Goal: Information Seeking & Learning: Learn about a topic

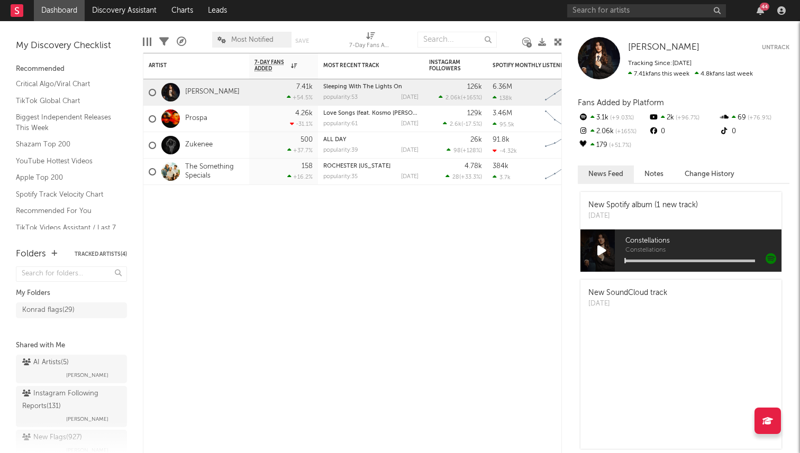
click at [579, 3] on div "44" at bounding box center [678, 10] width 222 height 21
click at [593, 13] on input "text" at bounding box center [646, 10] width 159 height 13
click at [639, 7] on input "[PERSON_NAME]" at bounding box center [646, 10] width 159 height 13
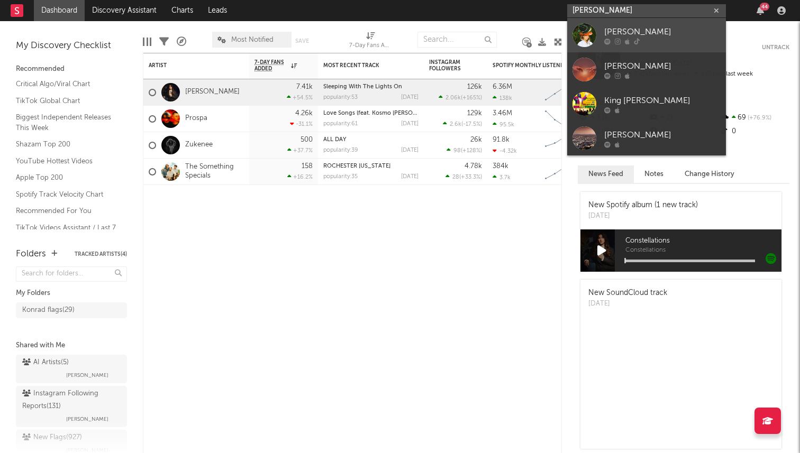
type input "[PERSON_NAME]"
click at [663, 44] on div at bounding box center [662, 41] width 116 height 6
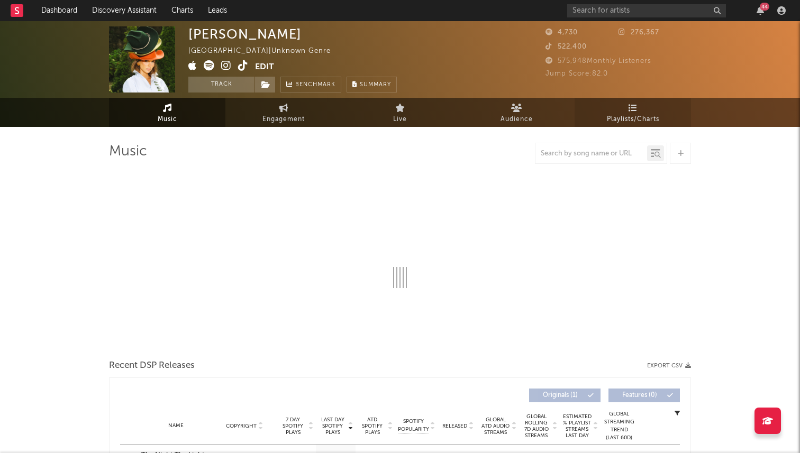
select select "1w"
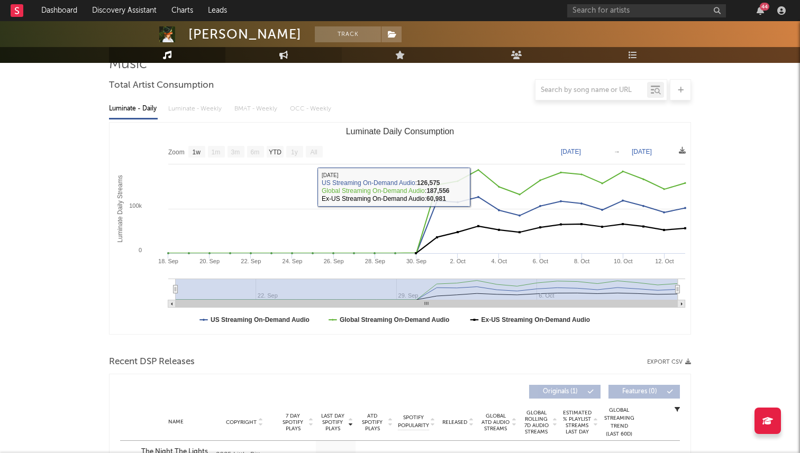
scroll to position [53, 0]
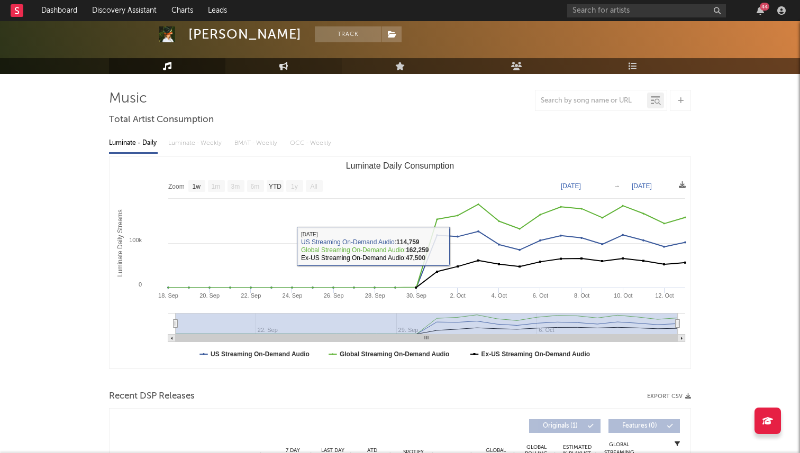
click at [287, 71] on link "Engagement" at bounding box center [283, 66] width 116 height 16
select select "1w"
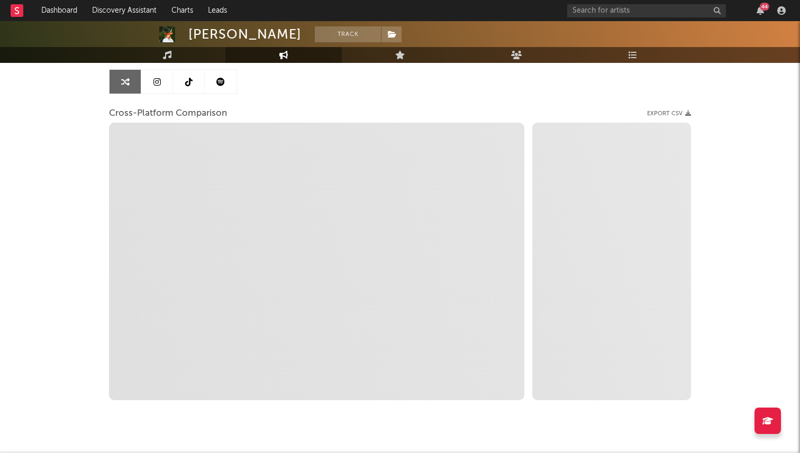
scroll to position [107, 0]
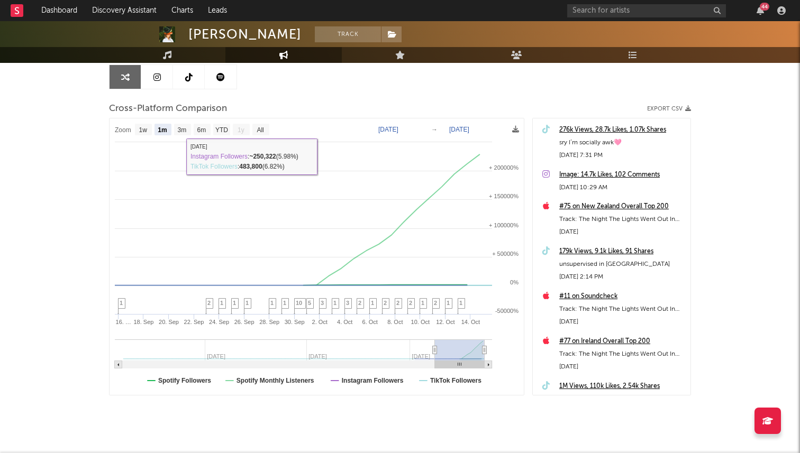
click at [143, 131] on text "1w" at bounding box center [143, 129] width 8 height 7
select select "1w"
type input "[DATE]"
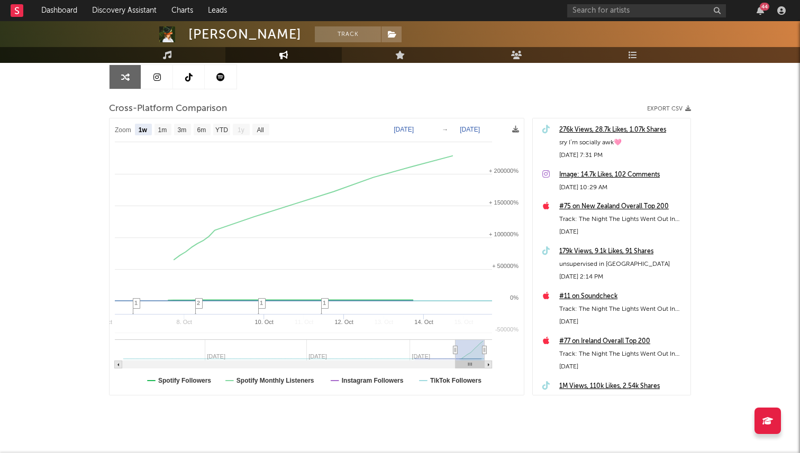
select select "1w"
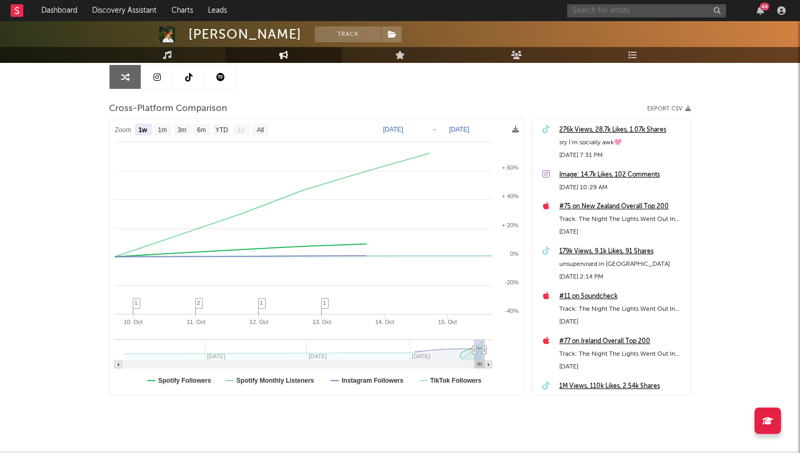
drag, startPoint x: 312, startPoint y: 51, endPoint x: 636, endPoint y: 5, distance: 327.6
click at [619, 13] on input "text" at bounding box center [646, 10] width 159 height 13
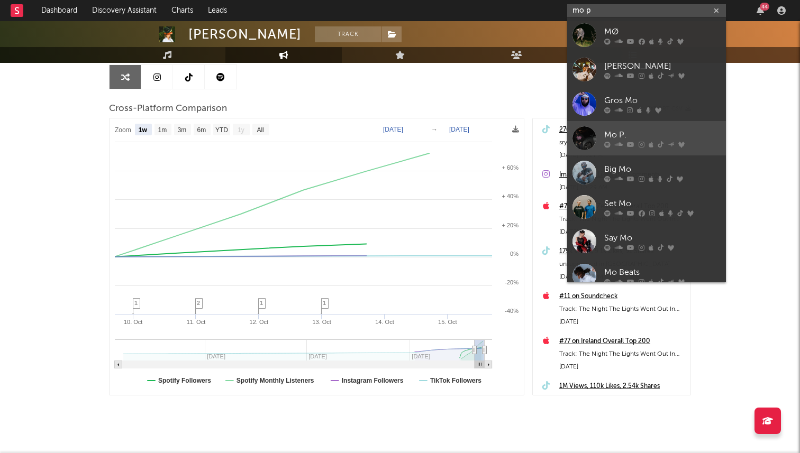
type input "mo p"
click at [630, 125] on link "Mo P." at bounding box center [646, 138] width 159 height 34
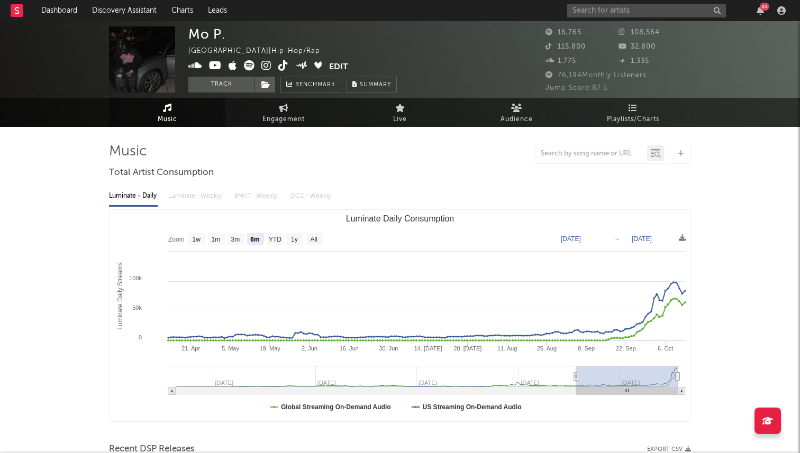
select select "6m"
